Goal: Navigation & Orientation: Understand site structure

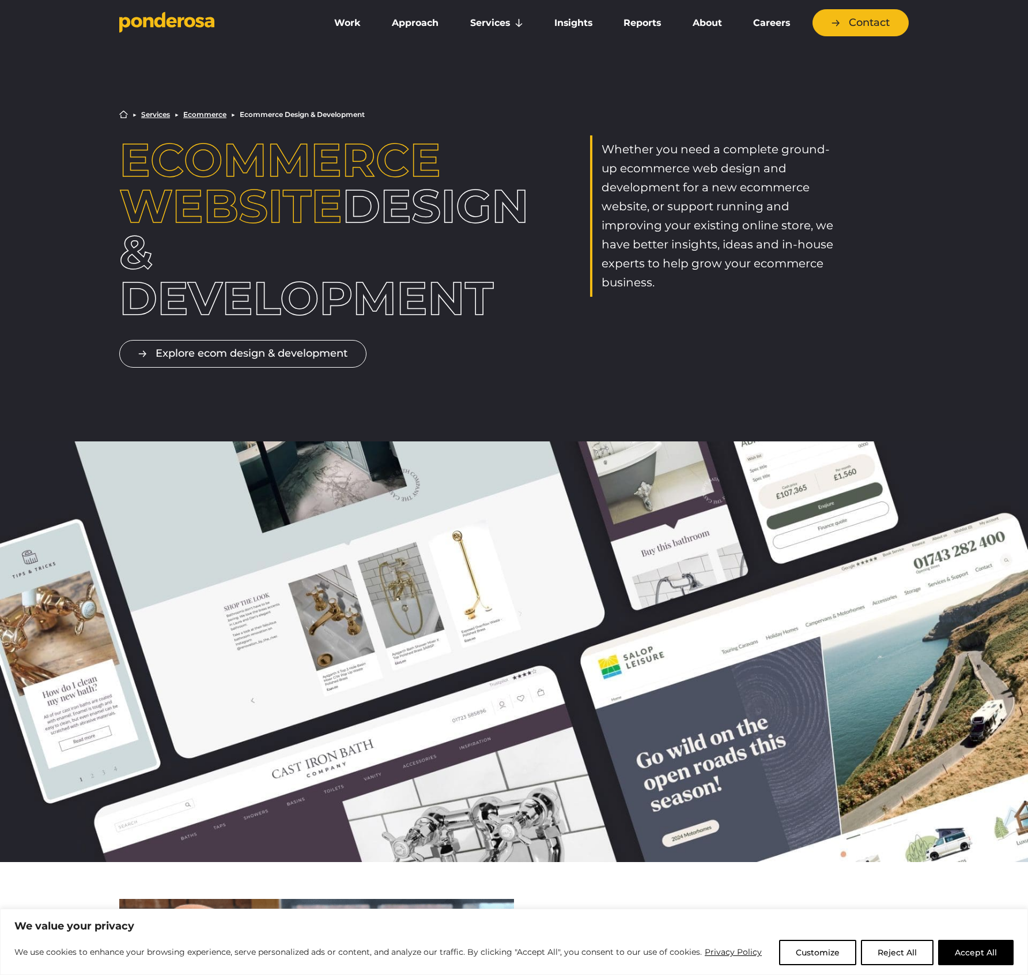
click at [164, 25] on icon "Go to homepage" at bounding box center [159, 20] width 11 height 16
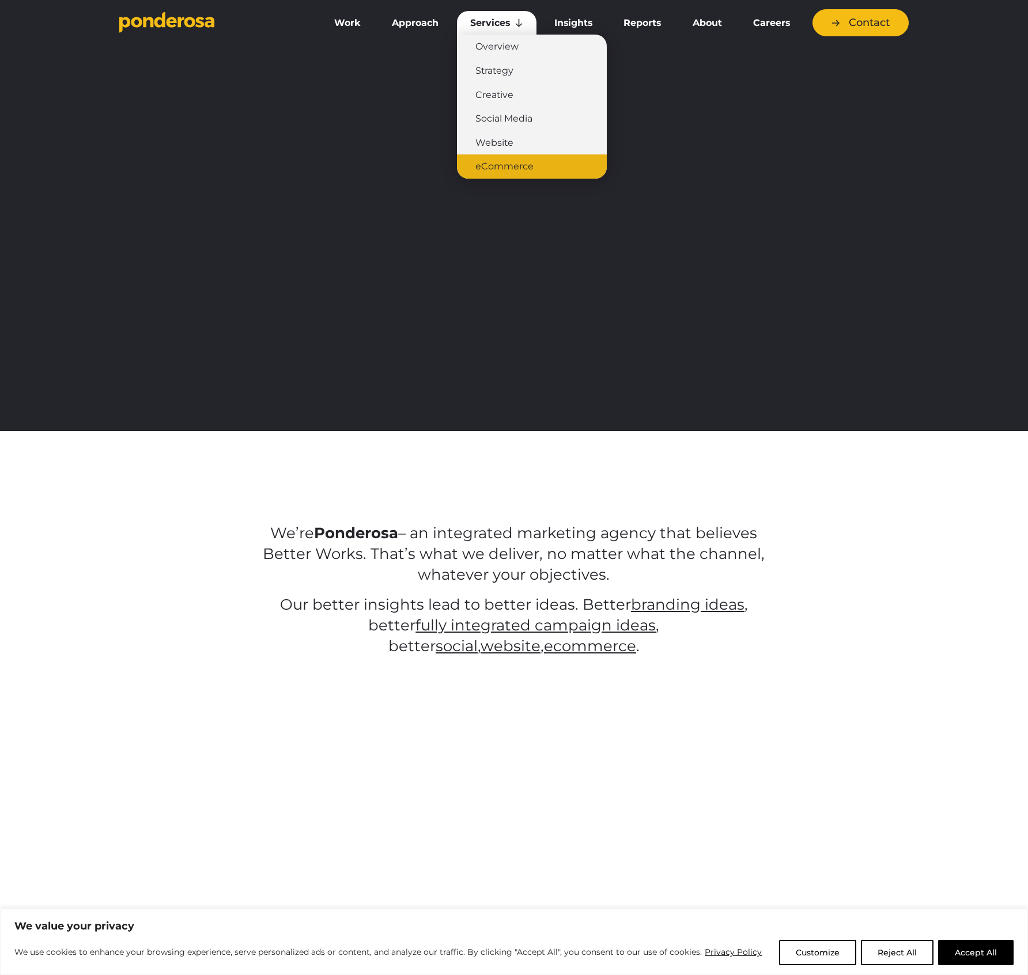
click at [522, 168] on link "eCommerce" at bounding box center [532, 166] width 150 height 24
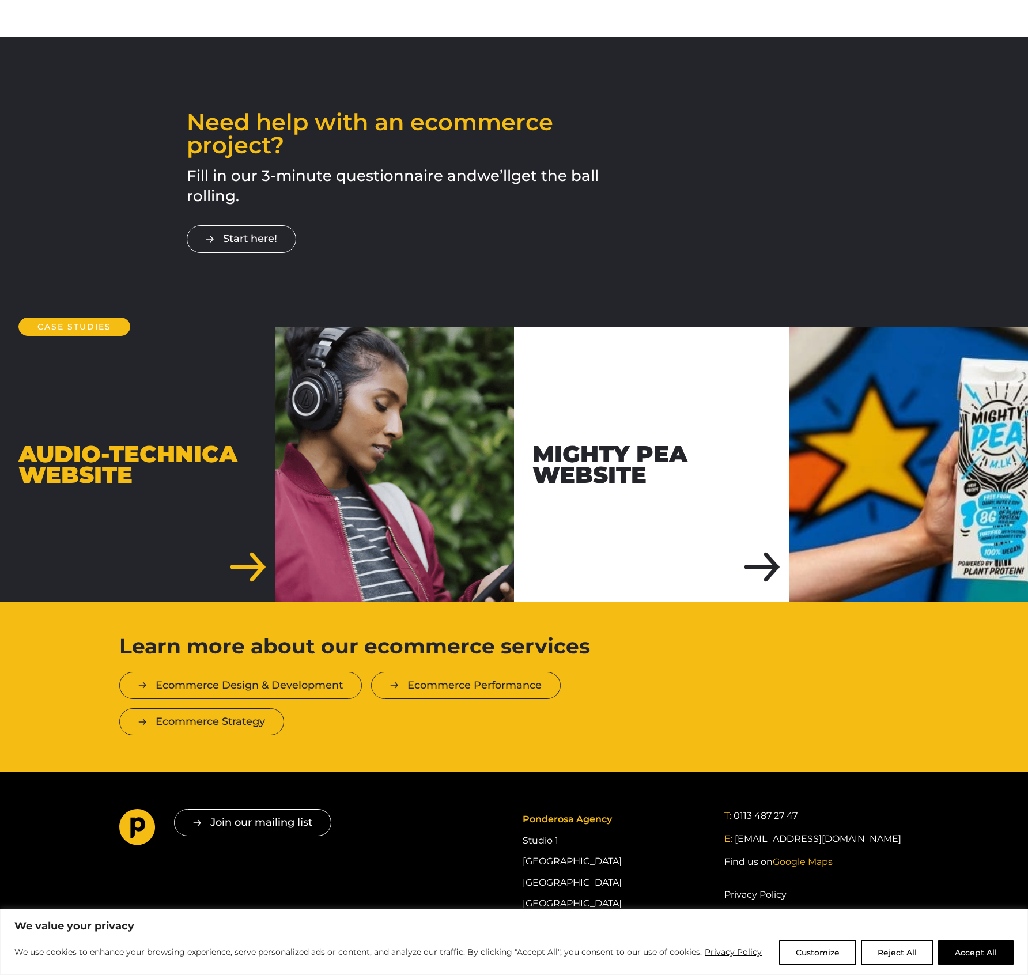
scroll to position [1716, 0]
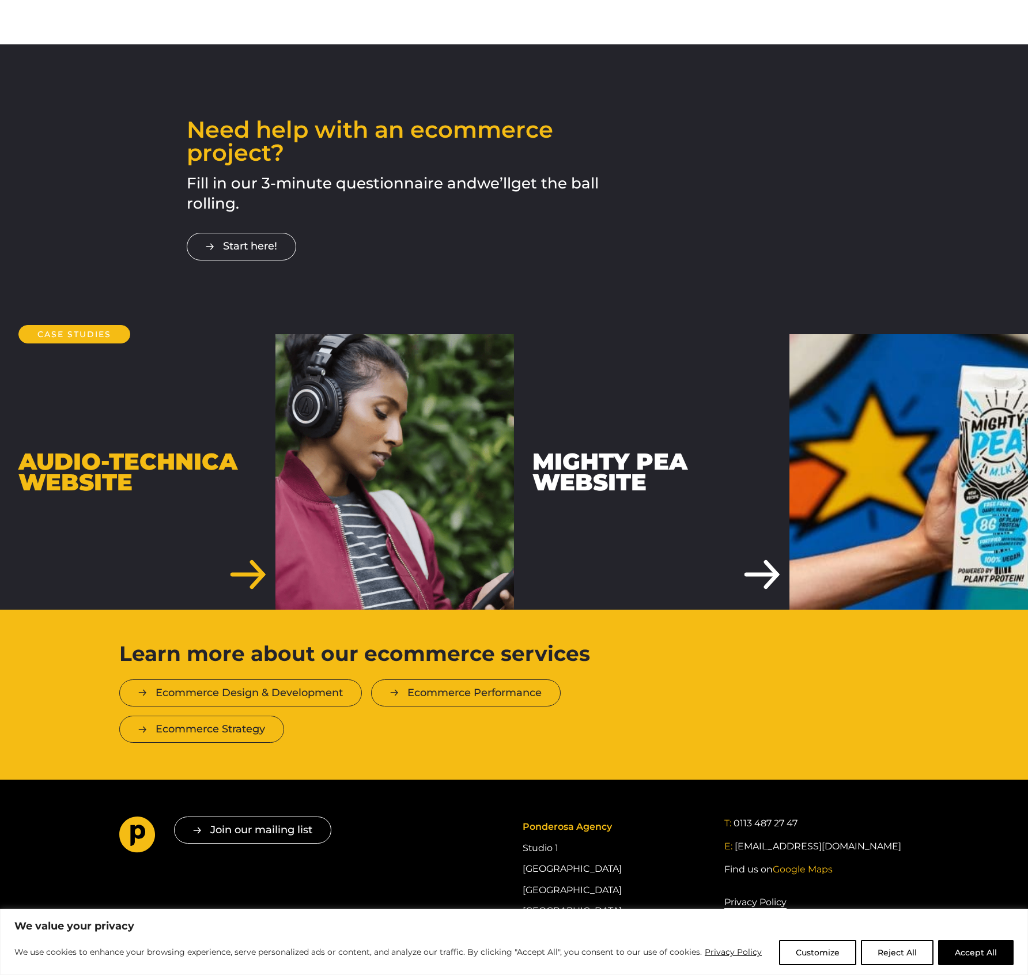
click at [352, 546] on div "Audio-Technica Website Mighty Pea Website" at bounding box center [514, 471] width 1028 height 275
click at [560, 485] on link "Mighty Pea Website" at bounding box center [771, 471] width 514 height 275
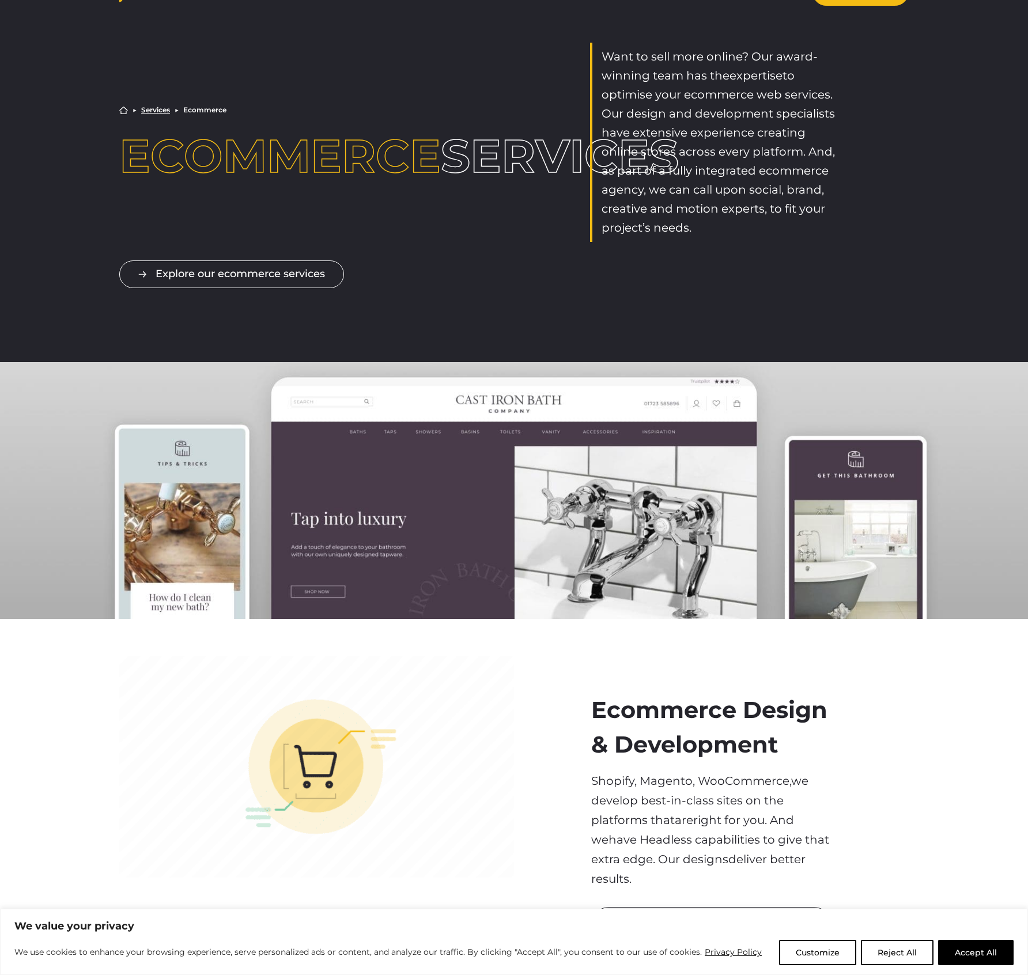
scroll to position [0, 0]
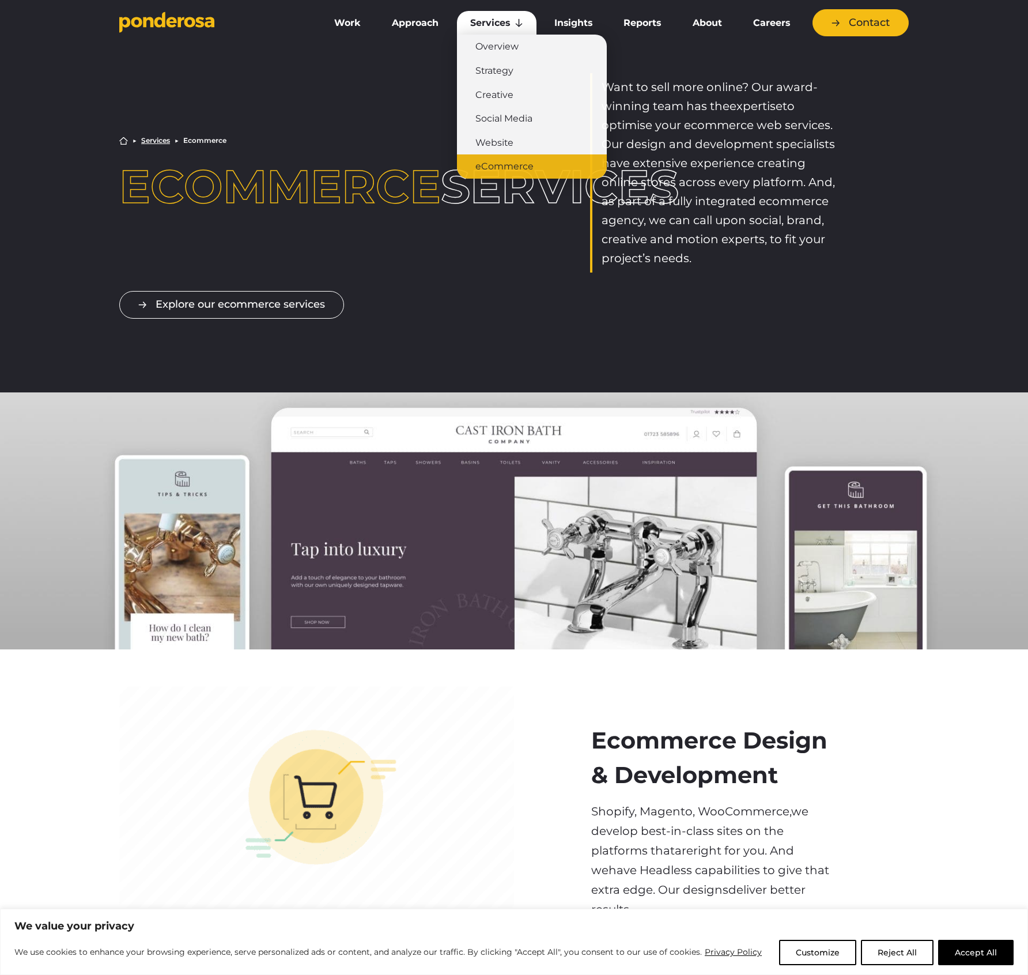
click at [523, 170] on link "eCommerce" at bounding box center [532, 166] width 150 height 24
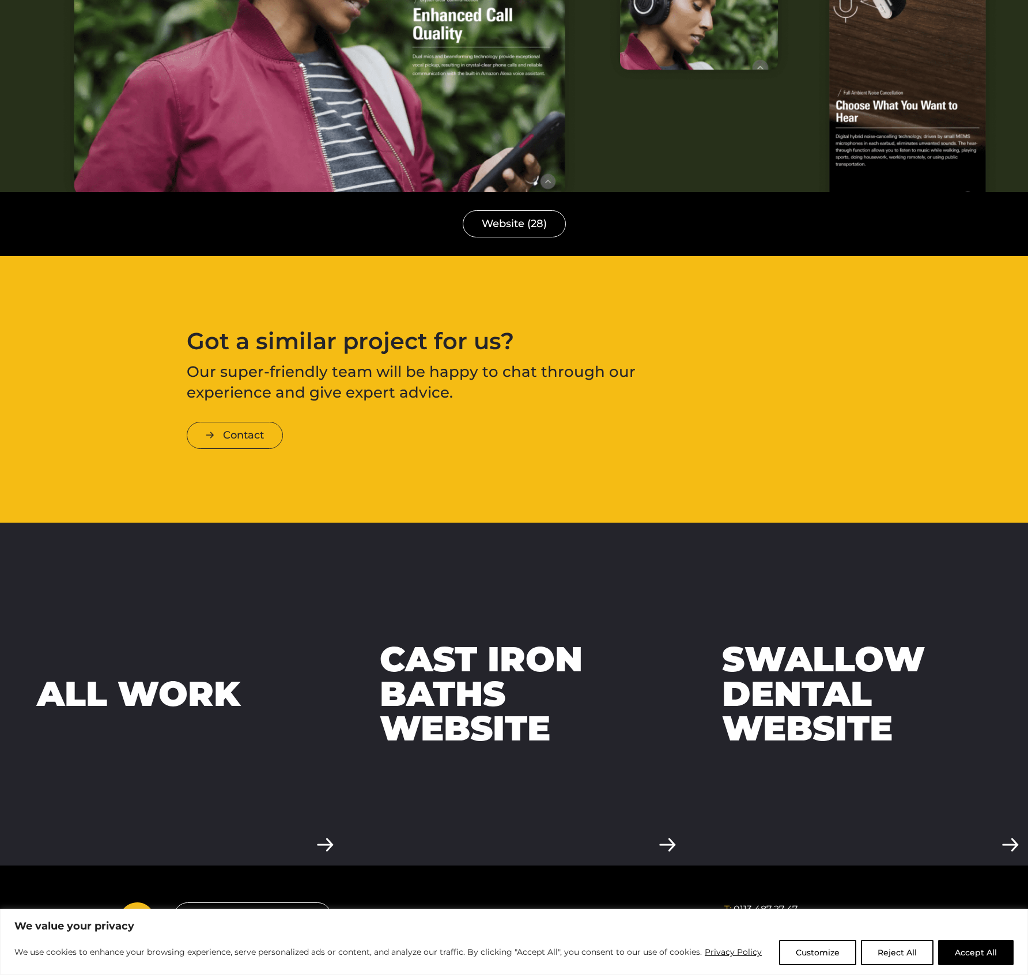
scroll to position [4463, 0]
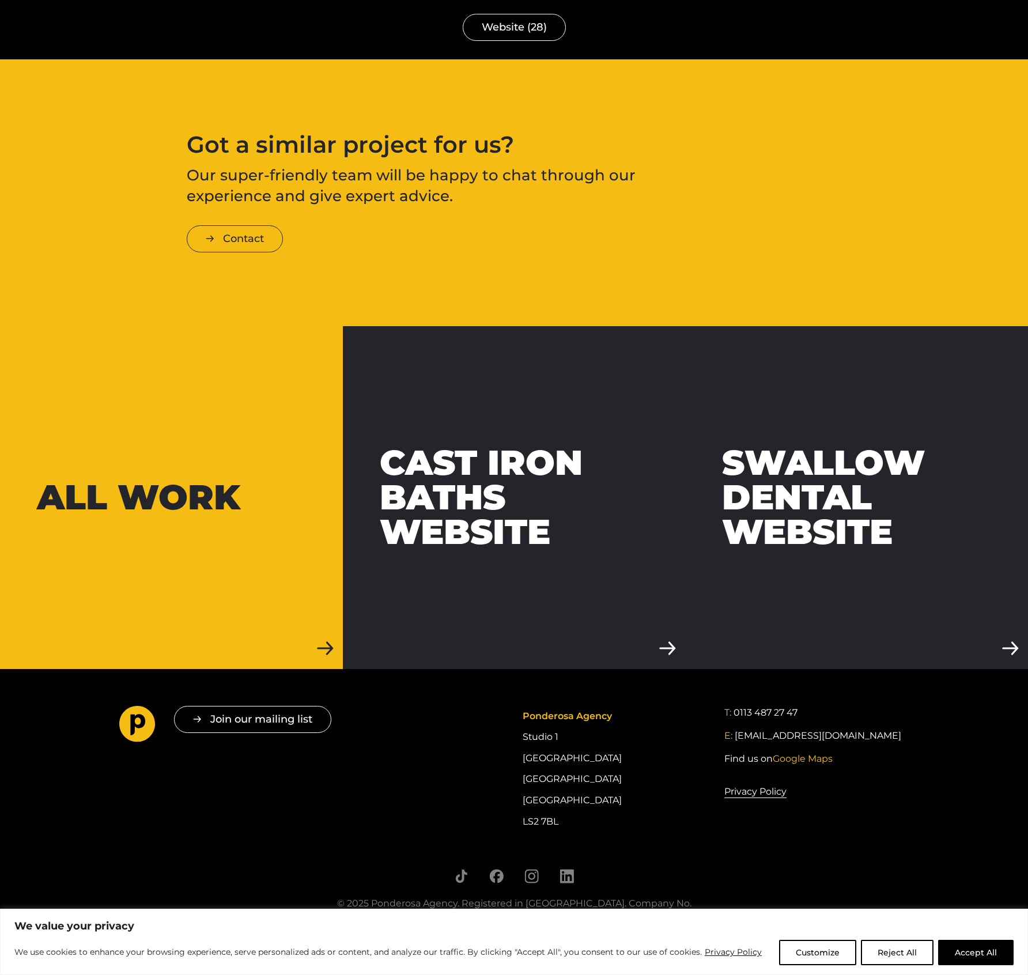
click at [251, 464] on link "All work" at bounding box center [171, 497] width 343 height 343
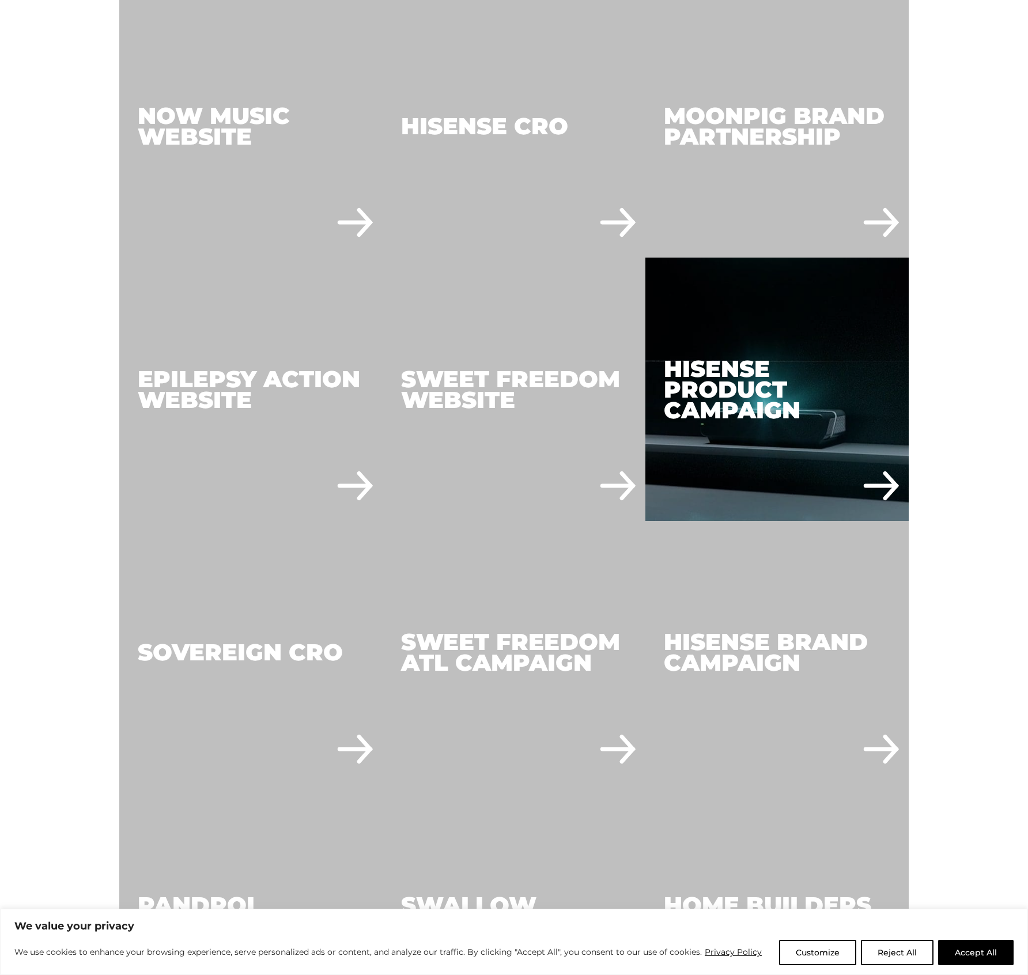
scroll to position [3614, 0]
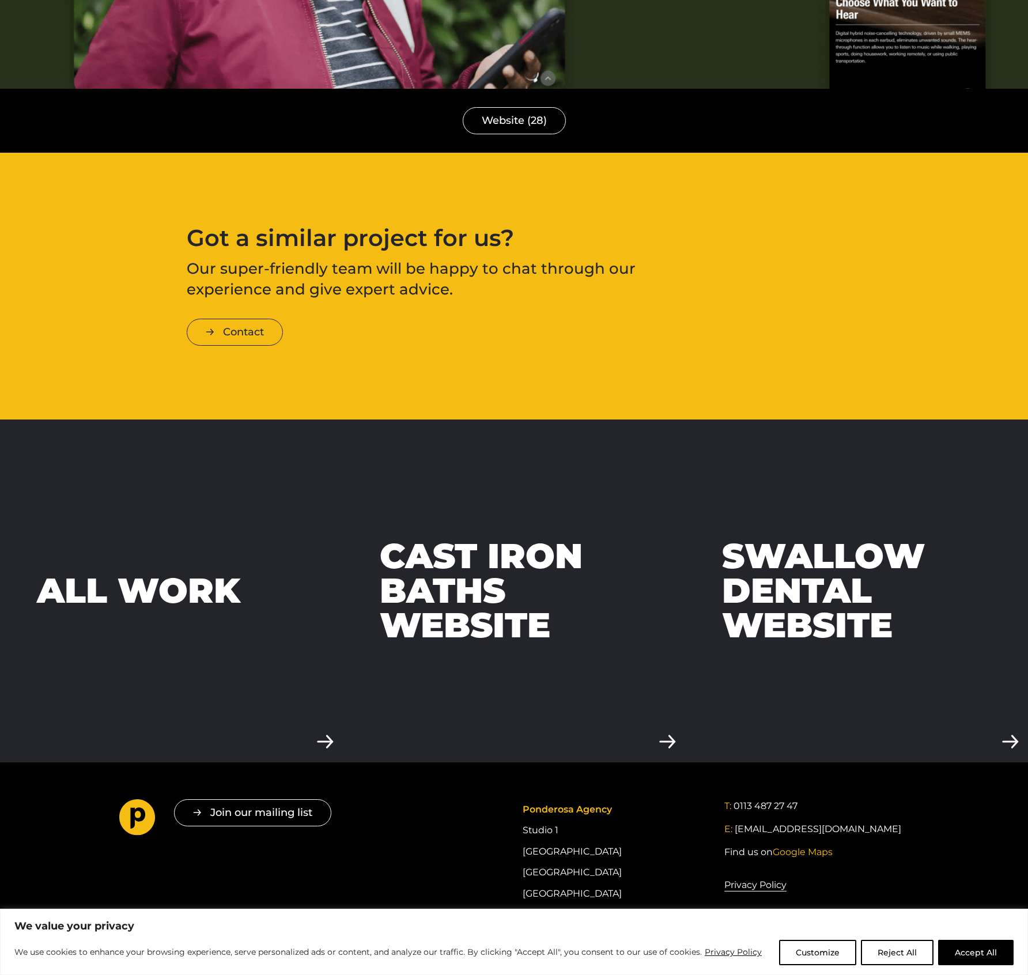
scroll to position [4463, 0]
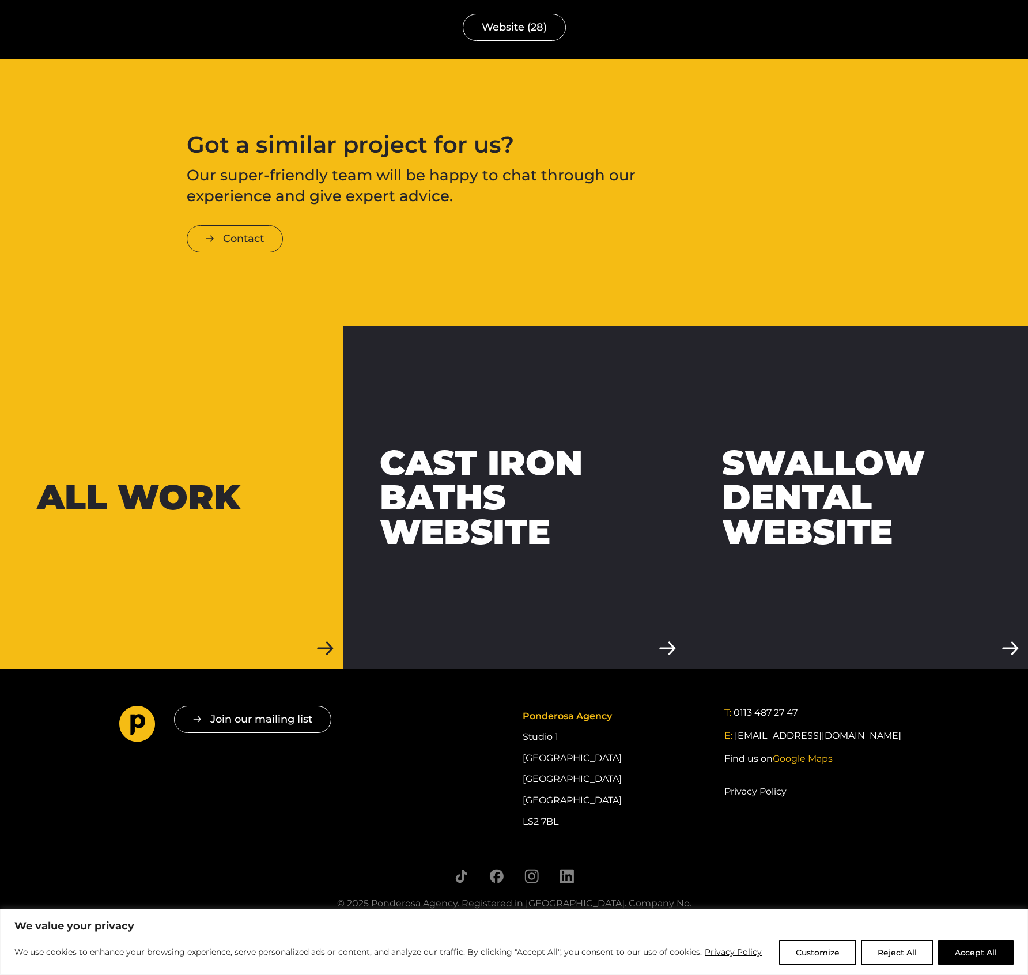
click at [227, 480] on div "All work" at bounding box center [138, 497] width 203 height 35
click at [318, 611] on link "All work" at bounding box center [171, 497] width 343 height 343
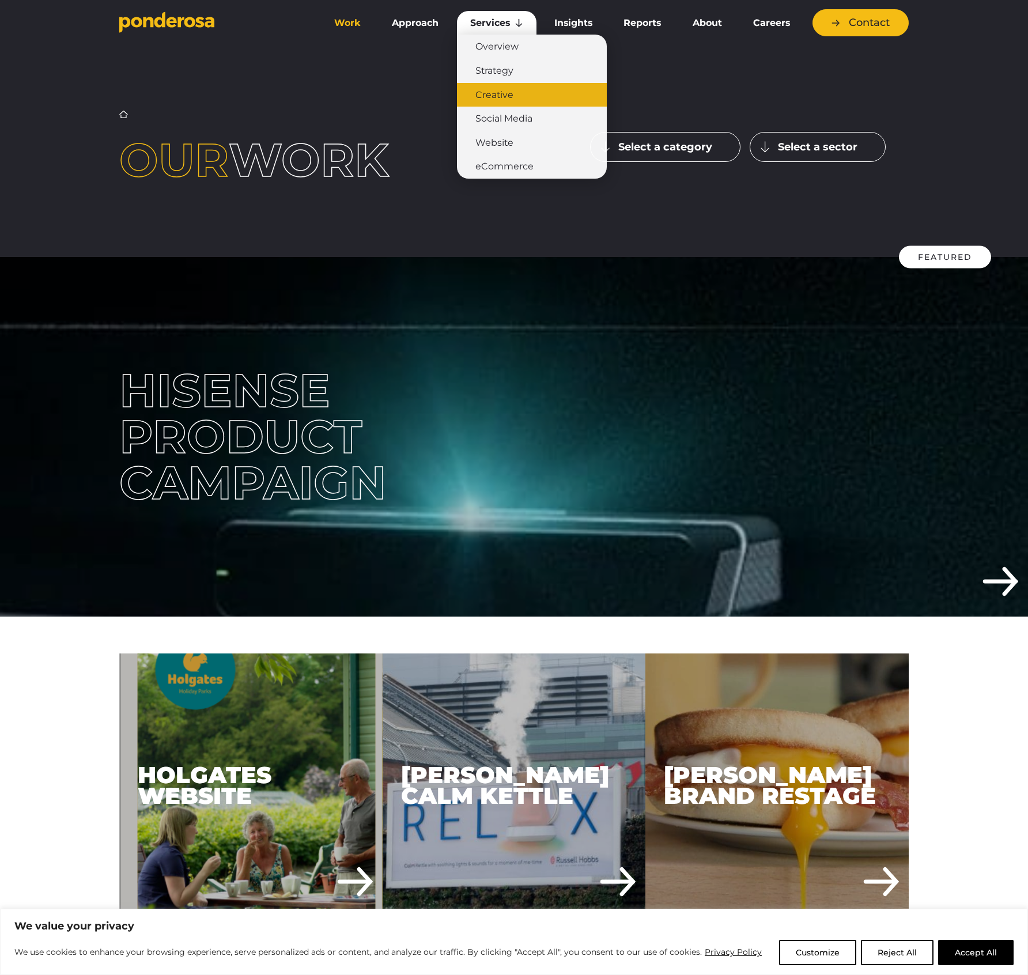
click at [518, 103] on link "Creative" at bounding box center [532, 95] width 150 height 24
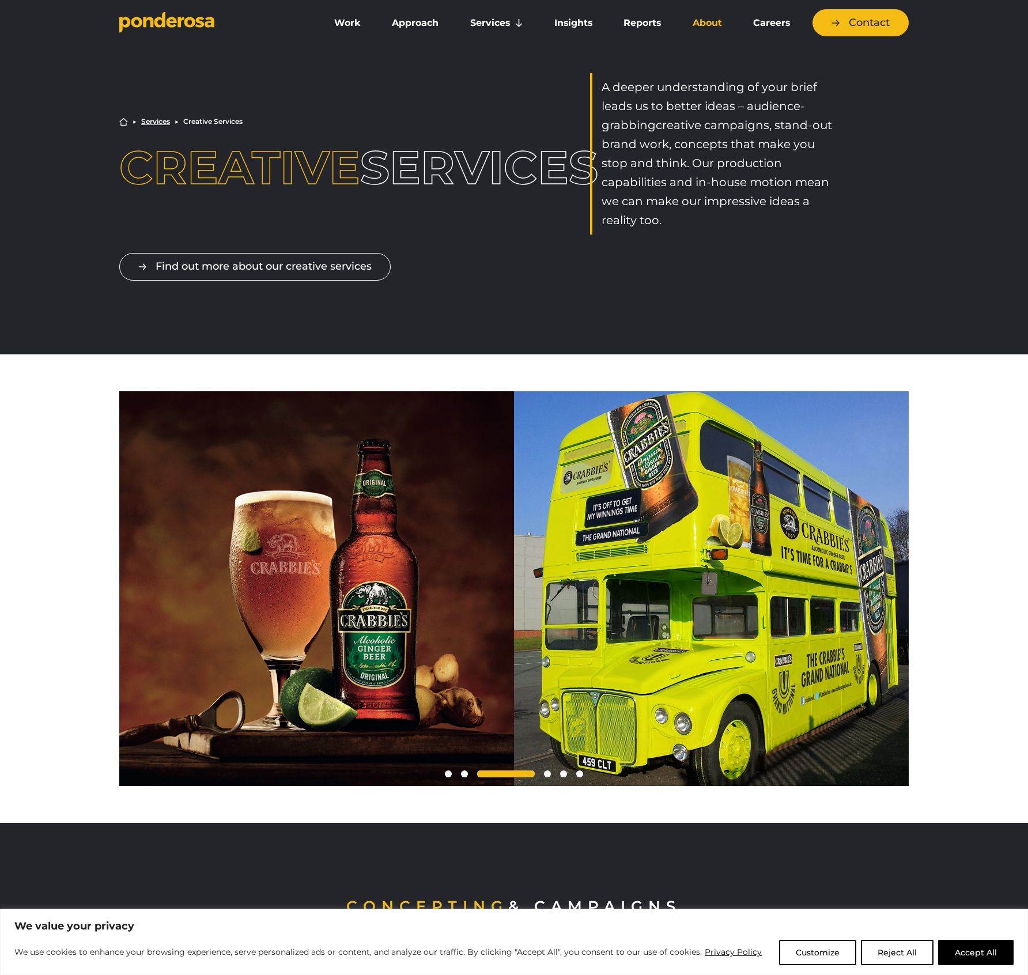
click at [698, 22] on link "About" at bounding box center [707, 23] width 56 height 24
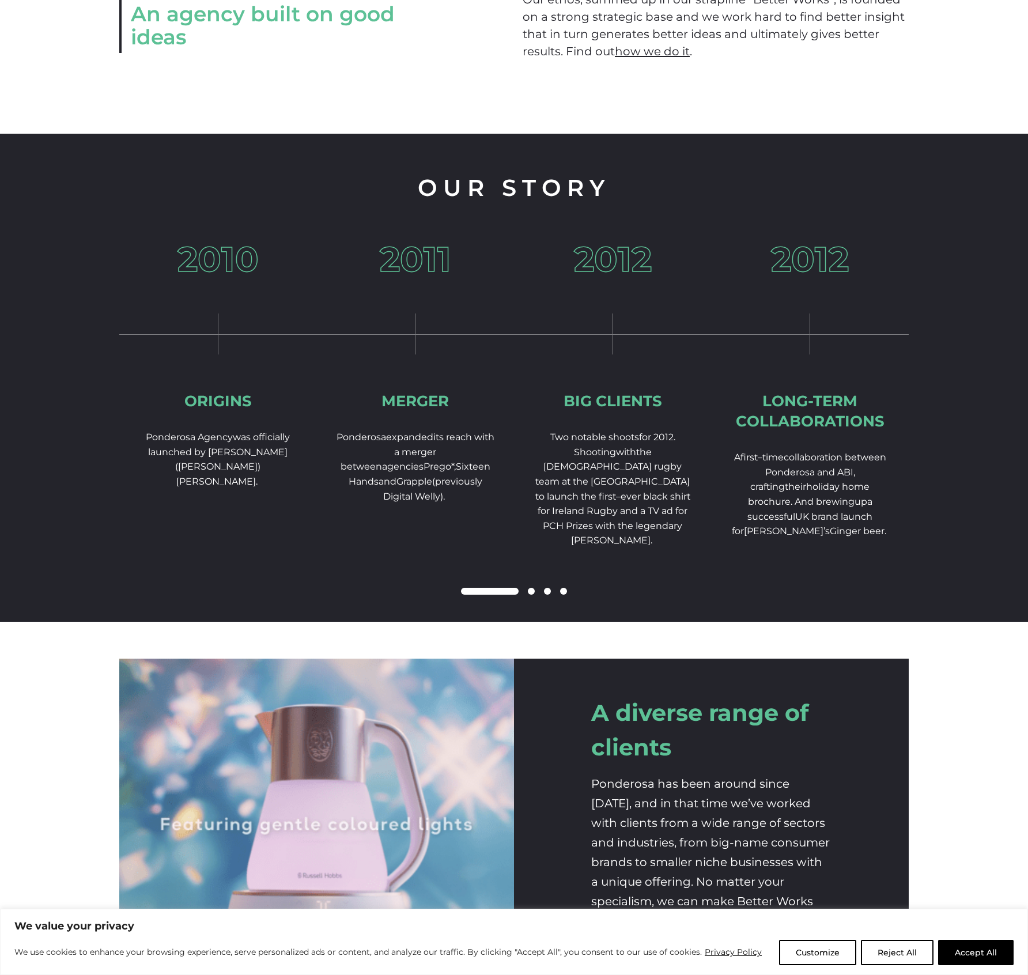
scroll to position [1557, 0]
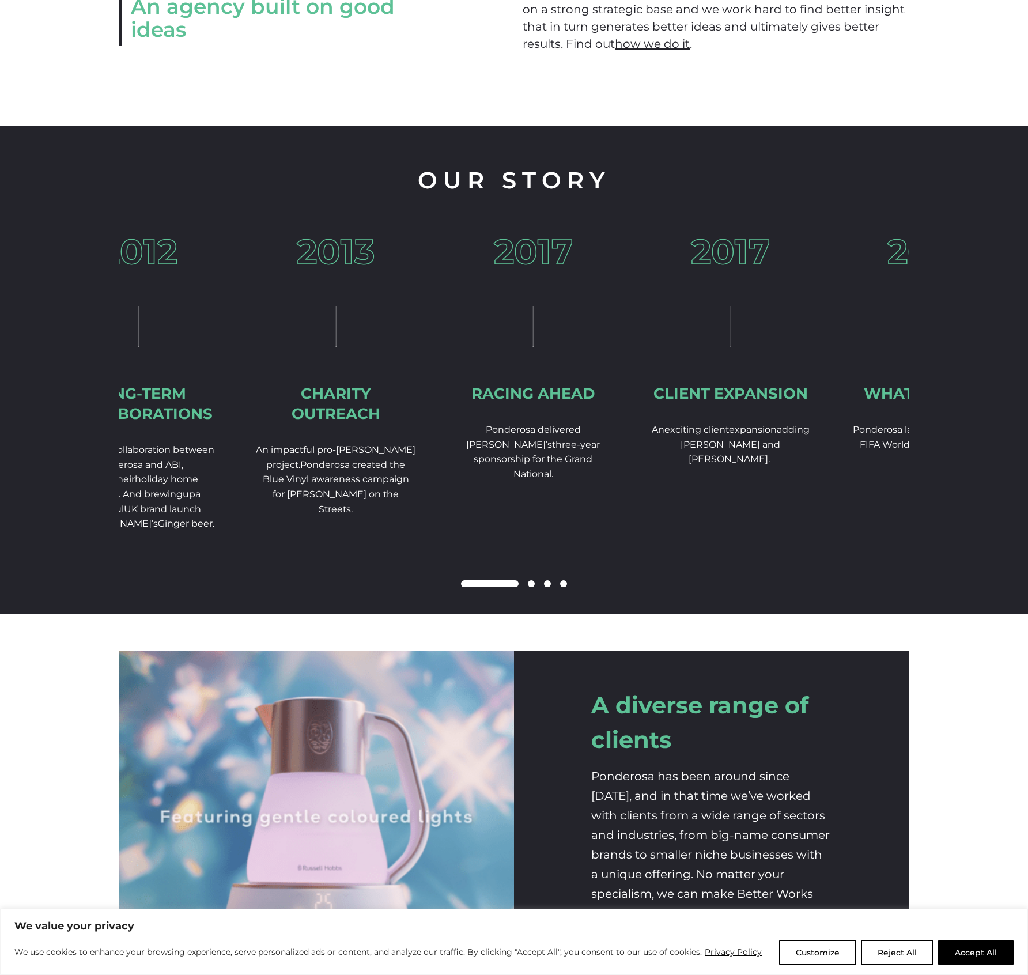
click at [26, 437] on div "Our Story 2010 Origins Ponderosa Agency was officially launched by Richard (Mid…" at bounding box center [514, 370] width 1028 height 488
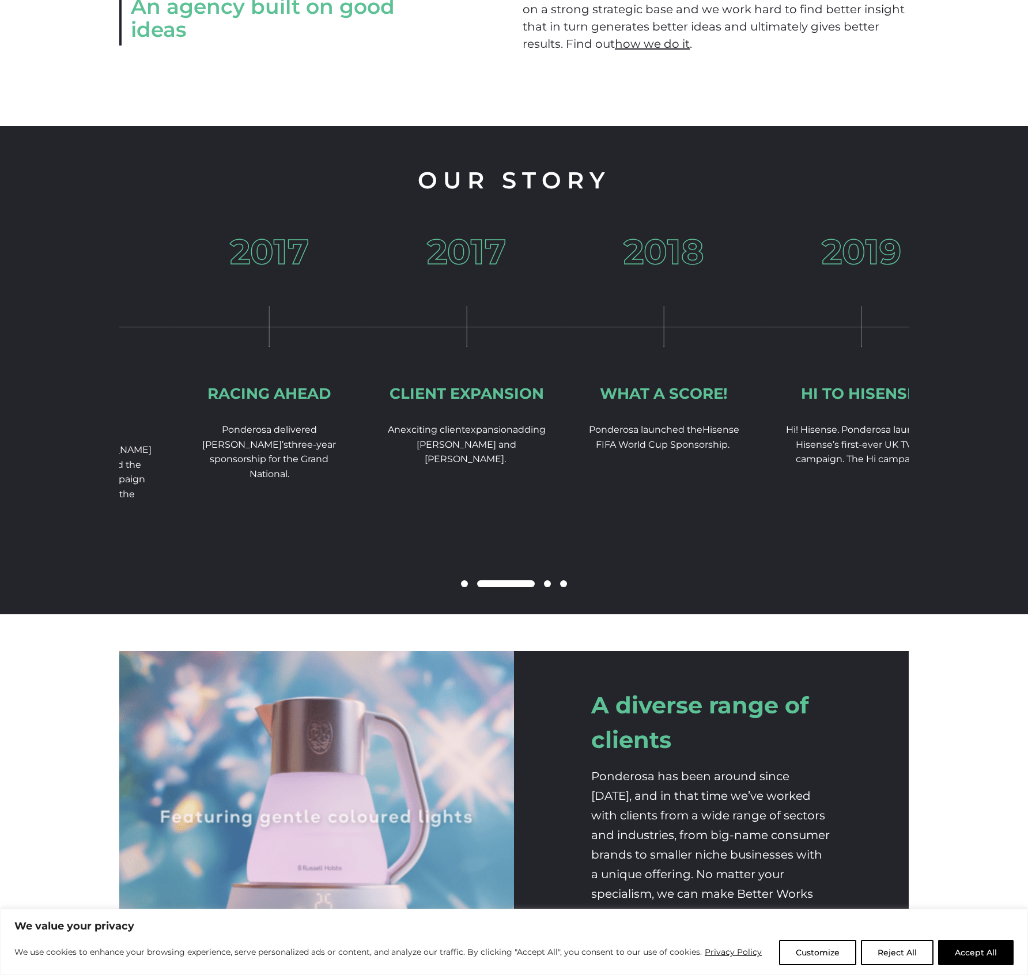
click at [668, 438] on div "2018 What a score! Ponderosa launch ed the Hisense FIFA World Cup Sponsorship." at bounding box center [664, 380] width 198 height 291
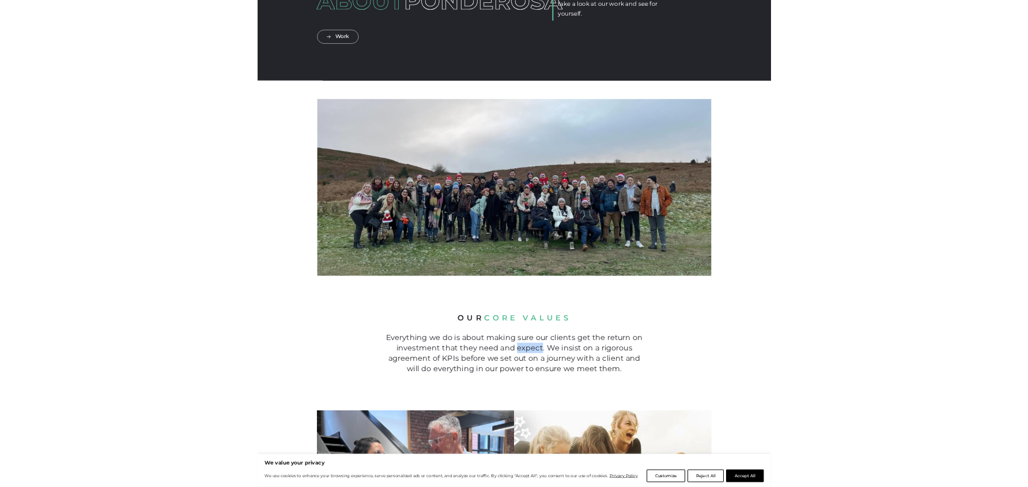
scroll to position [0, 0]
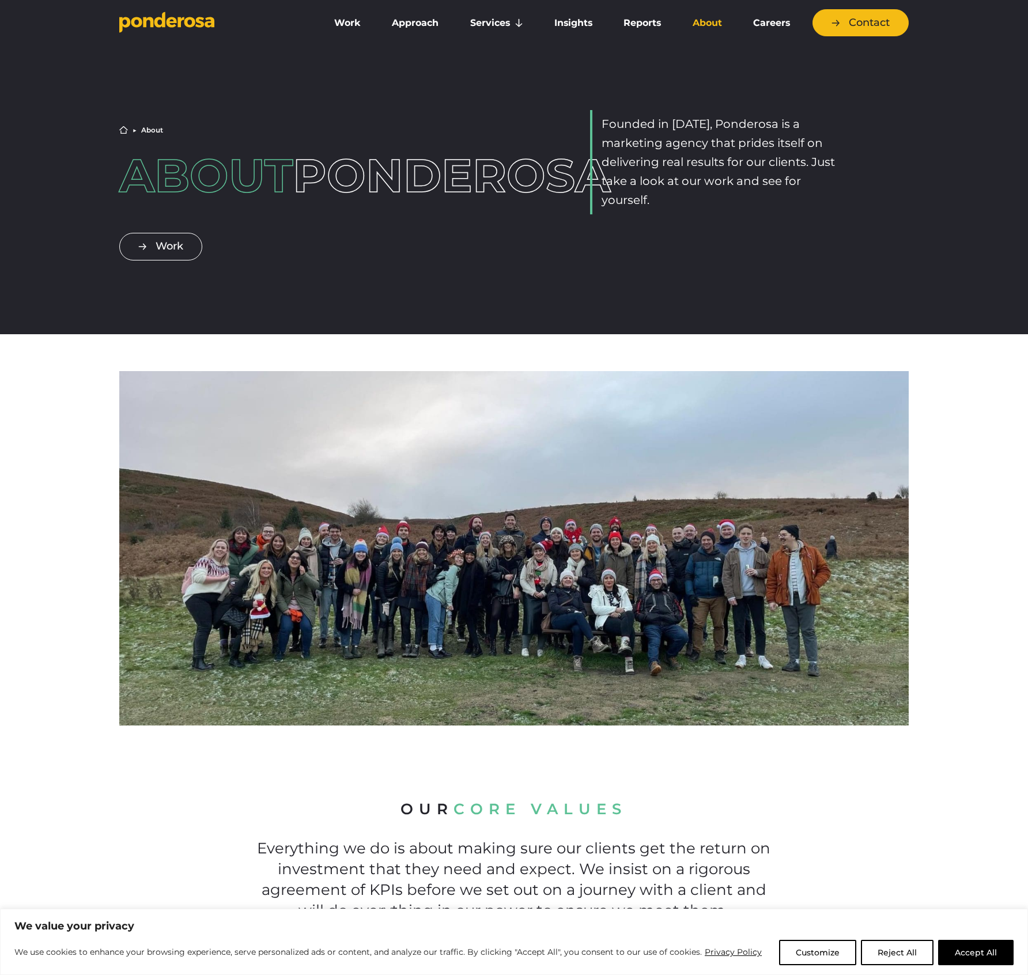
click at [984, 506] on div at bounding box center [514, 548] width 1028 height 355
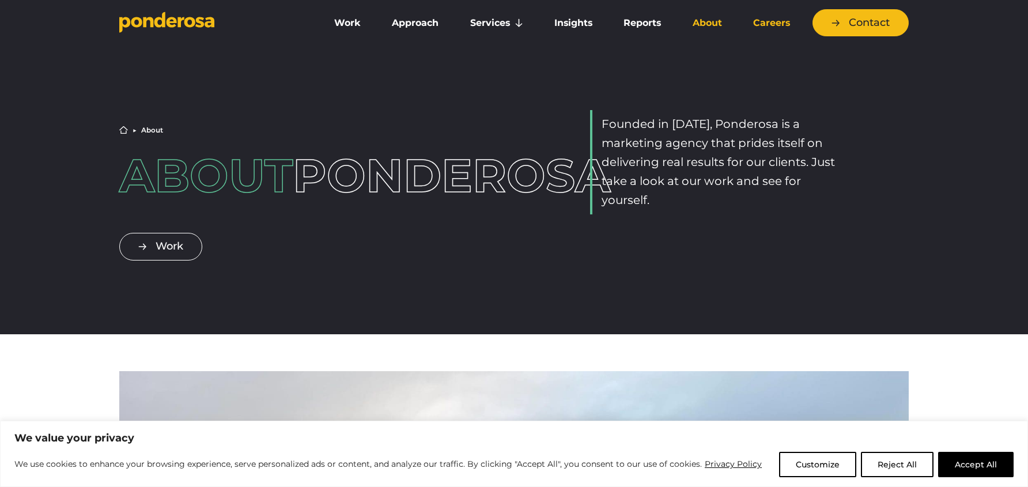
click at [780, 23] on link "Careers" at bounding box center [771, 23] width 63 height 24
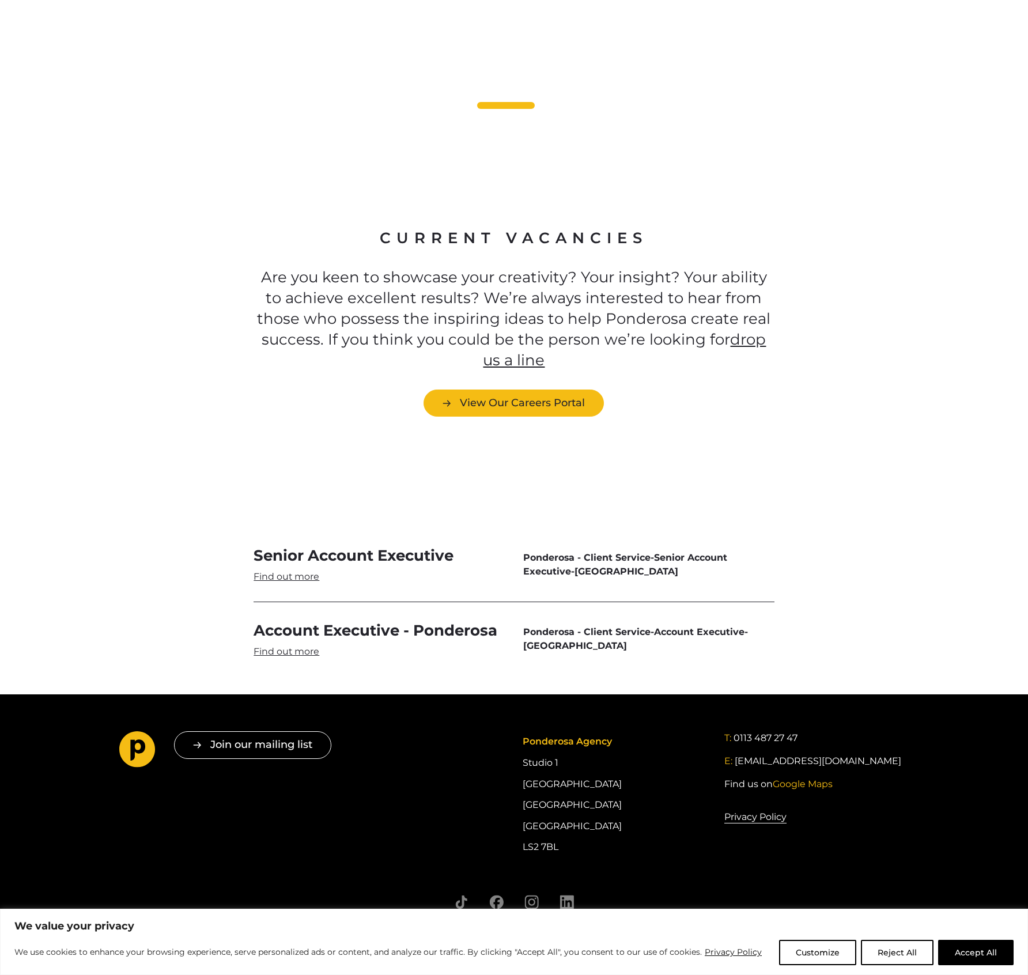
scroll to position [3055, 0]
